Goal: Task Accomplishment & Management: Manage account settings

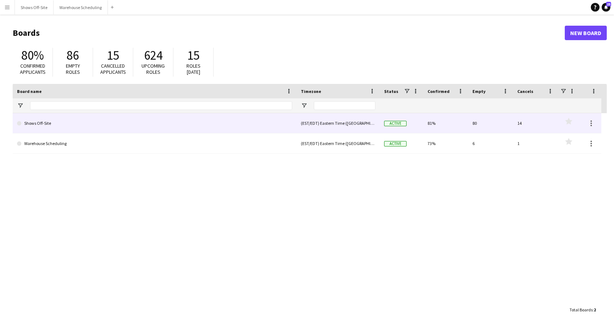
click at [51, 120] on link "Shows Off-Site" at bounding box center [154, 123] width 275 height 20
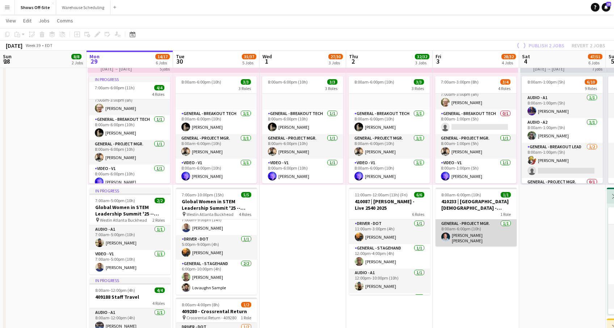
click at [463, 234] on app-card-role "General - Project Mgr. [DATE] 8:00am-6:00pm (10h) [PERSON_NAME] [PERSON_NAME]" at bounding box center [476, 233] width 81 height 27
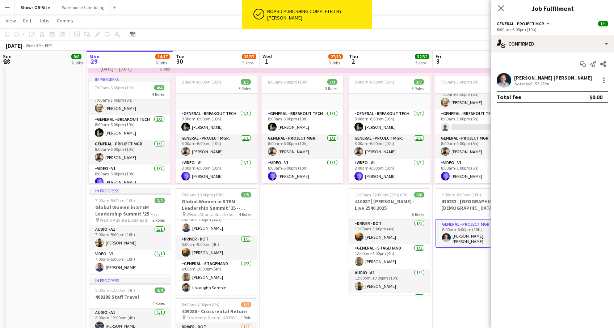
click at [524, 79] on div "[PERSON_NAME] [PERSON_NAME]" at bounding box center [553, 78] width 78 height 7
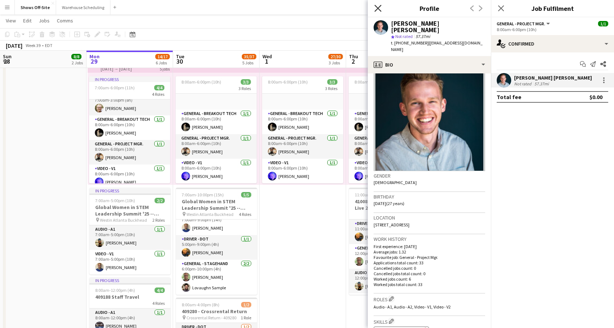
click at [378, 9] on icon at bounding box center [377, 8] width 7 height 7
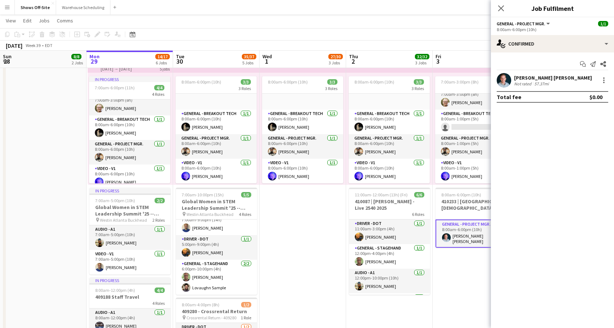
click at [463, 237] on app-card-role "General - Project Mgr. [DATE] 8:00am-6:00pm (10h) [PERSON_NAME] [PERSON_NAME]" at bounding box center [476, 234] width 81 height 28
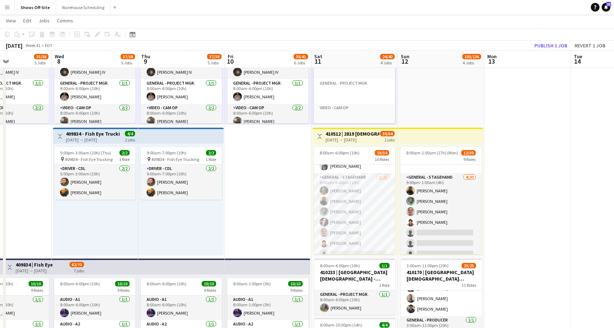
scroll to position [182, 0]
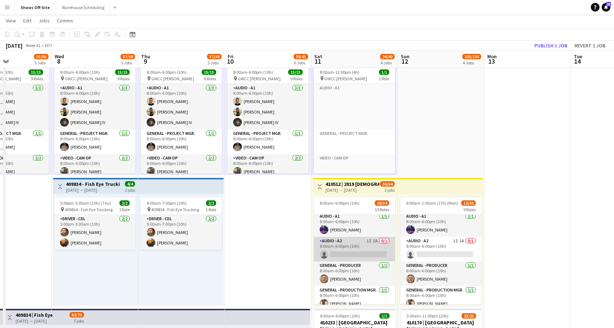
click at [377, 252] on app-card-role "Audio - A2 1I 1A 0/1 8:00am-6:00pm (10h) single-neutral-actions" at bounding box center [354, 249] width 81 height 25
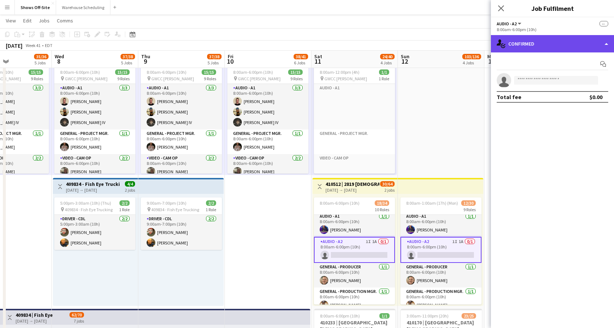
click at [586, 47] on div "single-neutral-actions-check-2 Confirmed" at bounding box center [552, 43] width 123 height 17
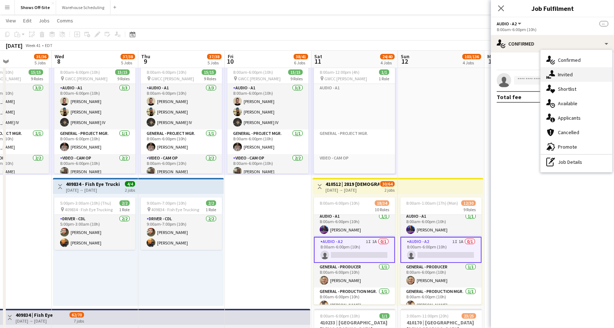
click at [574, 72] on div "single-neutral-actions-share-1 Invited" at bounding box center [577, 74] width 72 height 14
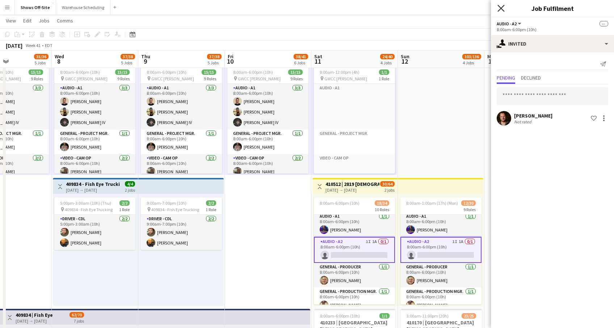
click at [502, 9] on icon at bounding box center [501, 8] width 7 height 7
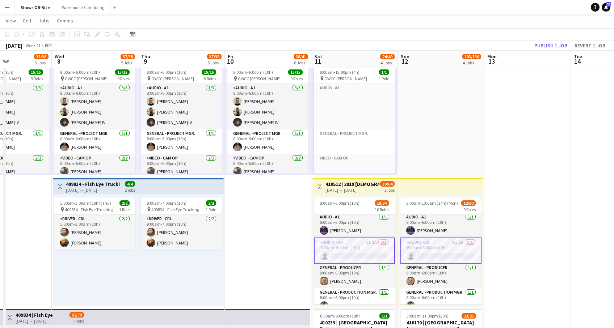
click at [375, 261] on app-card-role "Audio - A2 1I 1A 0/1 8:00am-6:00pm (10h) single-neutral-actions" at bounding box center [354, 251] width 81 height 26
click at [337, 240] on app-card-role "Audio - A2 1I 1A 0/1 8:00am-6:00pm (10h) single-neutral-actions" at bounding box center [354, 251] width 81 height 26
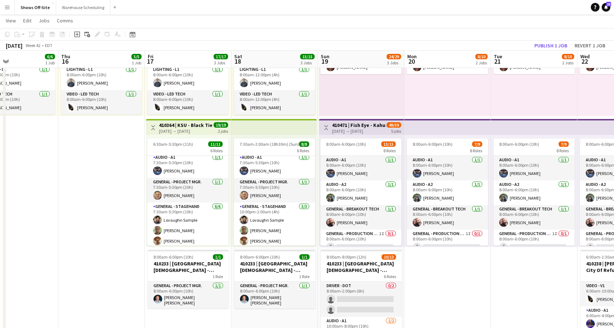
scroll to position [35, 0]
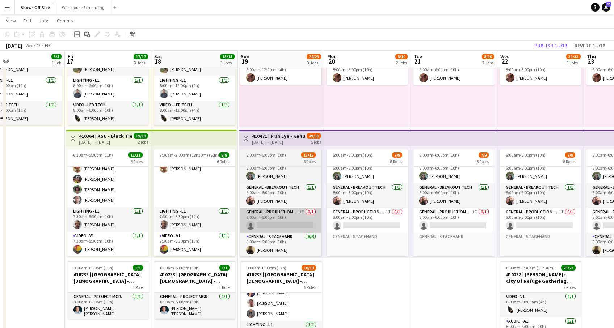
click at [286, 212] on app-card-role "General - Production Mgr. 1I 0/1 8:00am-6:00pm (10h) single-neutral-actions" at bounding box center [280, 220] width 81 height 25
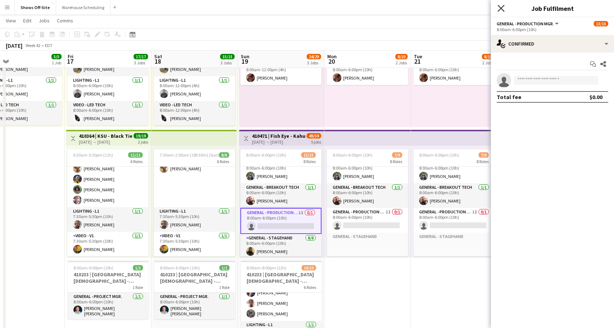
click at [500, 5] on icon "Close pop-in" at bounding box center [501, 8] width 7 height 7
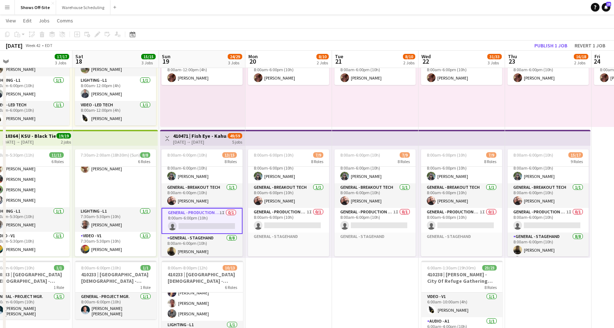
click at [187, 138] on h3 "410471 | Fish Eye - Kahua Enabling 2025" at bounding box center [200, 136] width 54 height 7
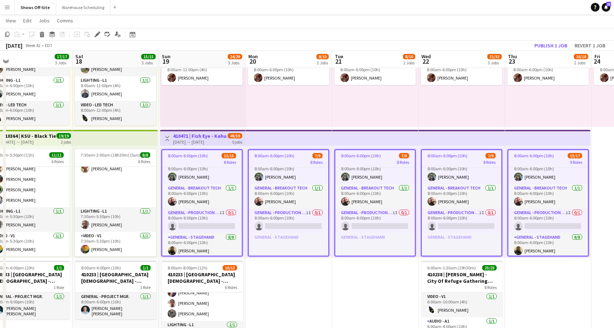
click at [188, 139] on h3 "410471 | Fish Eye - Kahua Enabling 2025" at bounding box center [200, 136] width 54 height 7
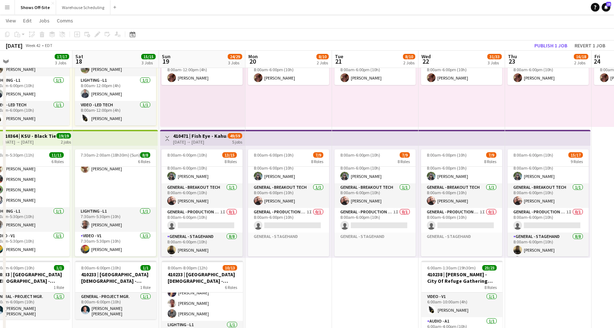
click at [188, 139] on h3 "410471 | Fish Eye - Kahua Enabling 2025" at bounding box center [200, 136] width 54 height 7
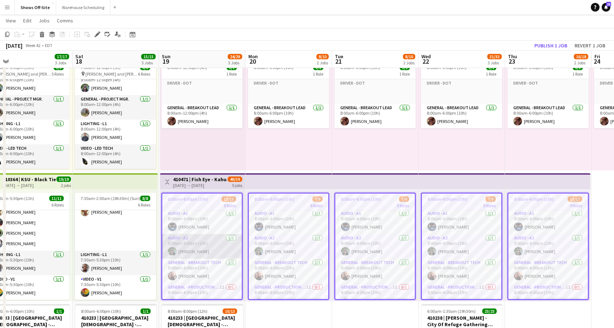
scroll to position [0, 0]
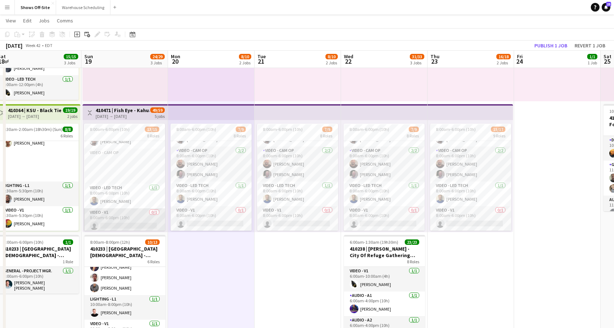
click at [125, 209] on app-card-role "Video - V1 0/1 8:00am-6:00pm (10h) single-neutral-actions" at bounding box center [124, 221] width 81 height 25
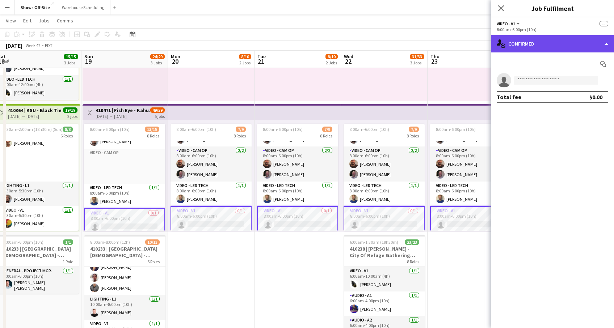
click at [526, 47] on div "single-neutral-actions-check-2 Confirmed" at bounding box center [552, 43] width 123 height 17
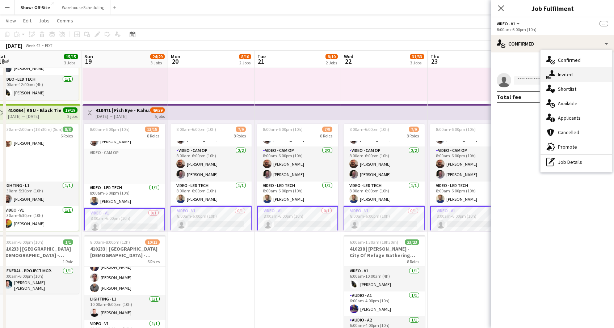
click at [558, 77] on span "Invited" at bounding box center [565, 74] width 15 height 7
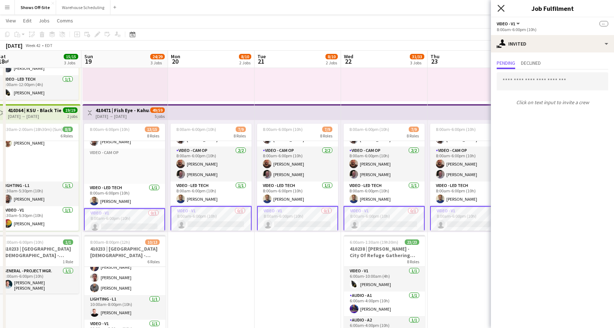
click at [503, 7] on icon "Close pop-in" at bounding box center [501, 8] width 7 height 7
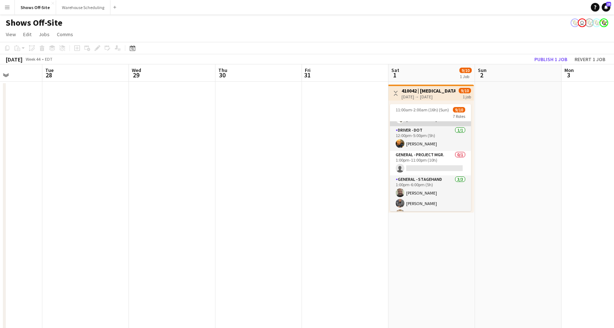
scroll to position [47, 0]
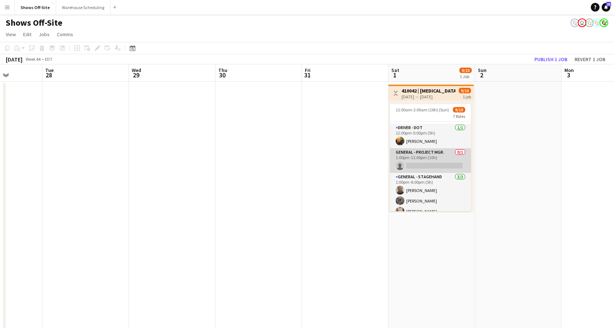
click at [441, 152] on app-card-role "General - Project Mgr. 0/1 1:00pm-11:00pm (10h) single-neutral-actions" at bounding box center [430, 160] width 81 height 25
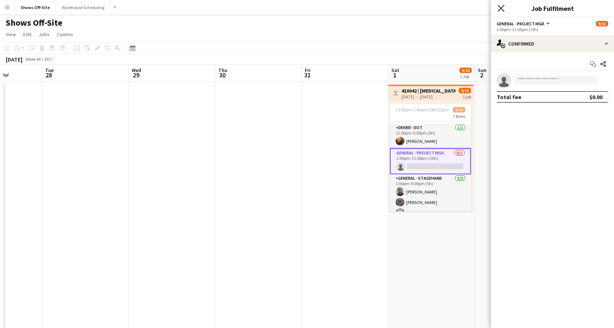
click at [500, 7] on icon at bounding box center [501, 8] width 7 height 7
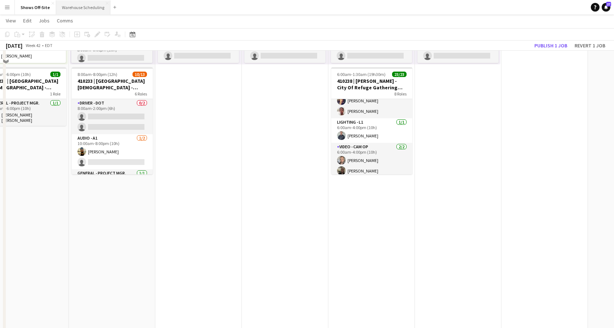
scroll to position [288, 0]
